Goal: Browse casually: Explore the website without a specific task or goal

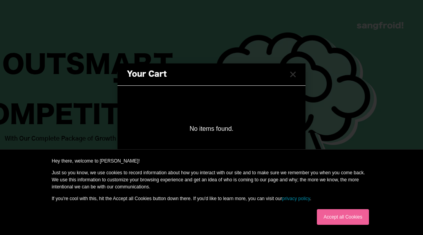
scroll to position [1280, 0]
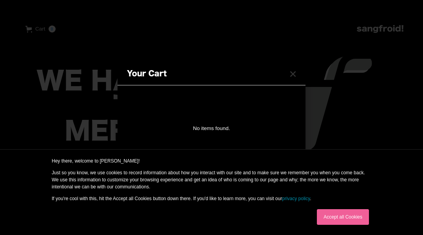
scroll to position [460, 0]
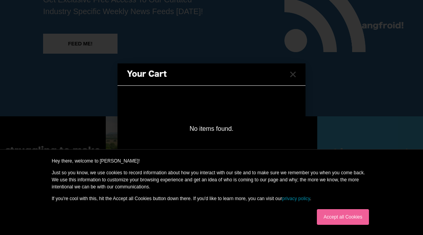
scroll to position [1111, 0]
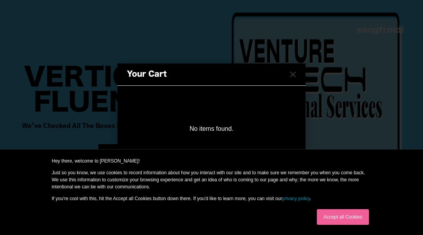
scroll to position [2331, 0]
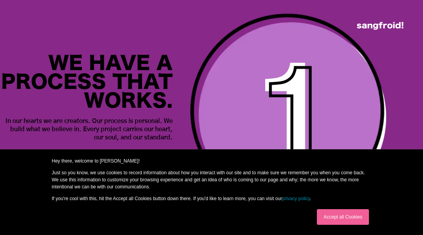
scroll to position [4398, 0]
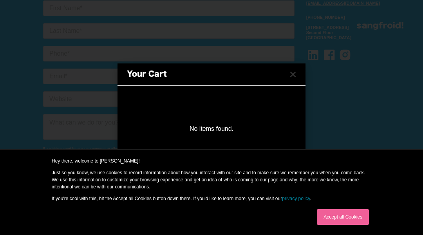
scroll to position [3790, 0]
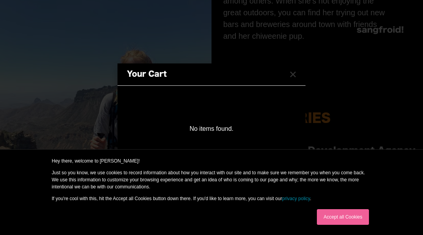
scroll to position [276, 0]
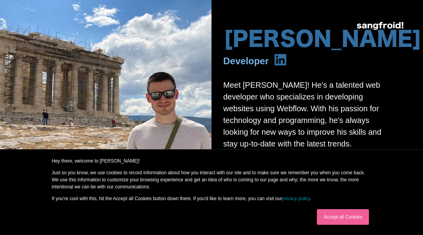
scroll to position [105, 0]
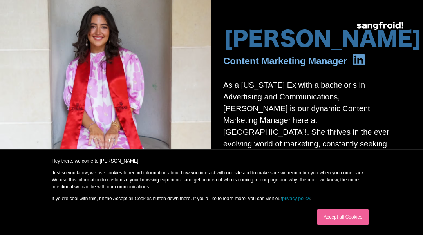
scroll to position [1069, 0]
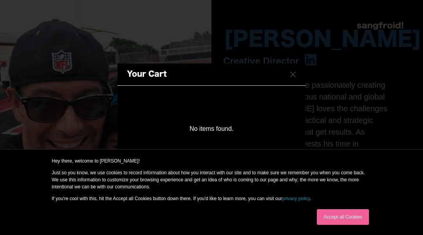
scroll to position [298, 0]
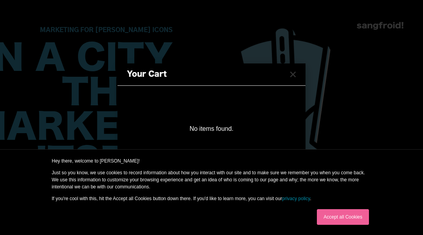
scroll to position [2195, 0]
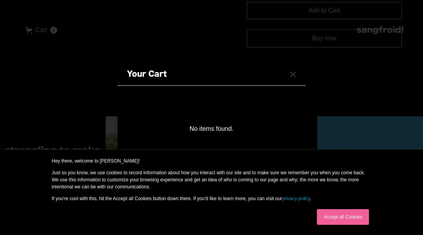
scroll to position [272, 0]
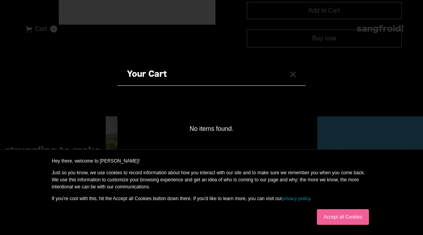
scroll to position [244, 0]
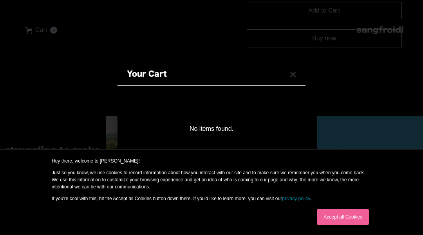
scroll to position [272, 0]
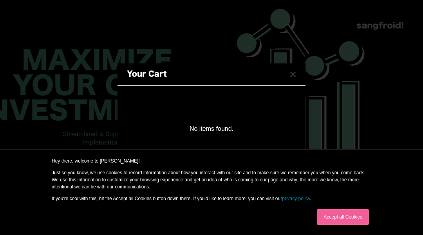
scroll to position [2504, 0]
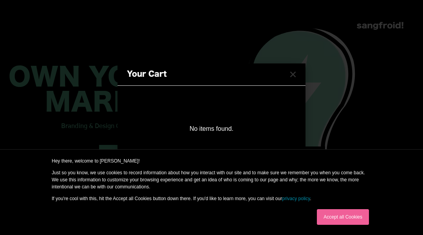
scroll to position [2296, 0]
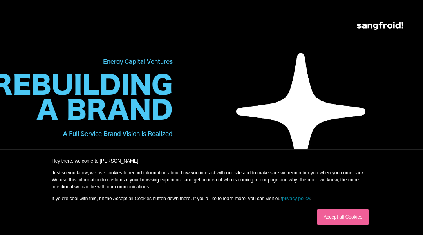
scroll to position [3503, 0]
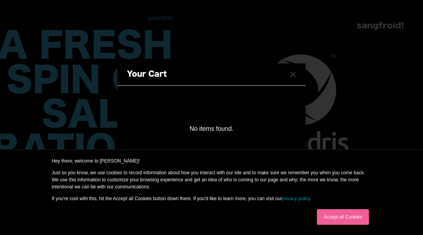
scroll to position [3918, 0]
